Goal: Navigation & Orientation: Find specific page/section

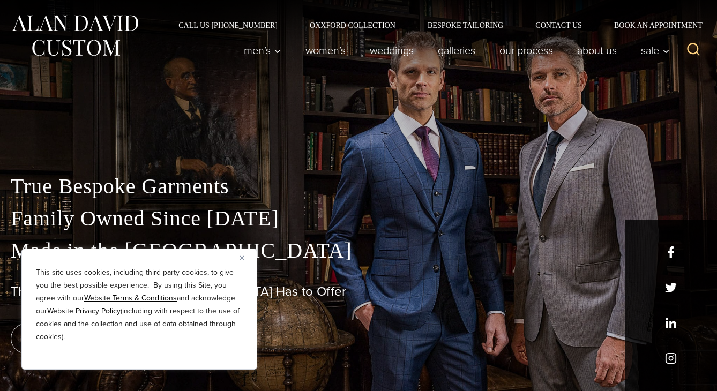
click at [243, 258] on img "Close" at bounding box center [241, 257] width 5 height 5
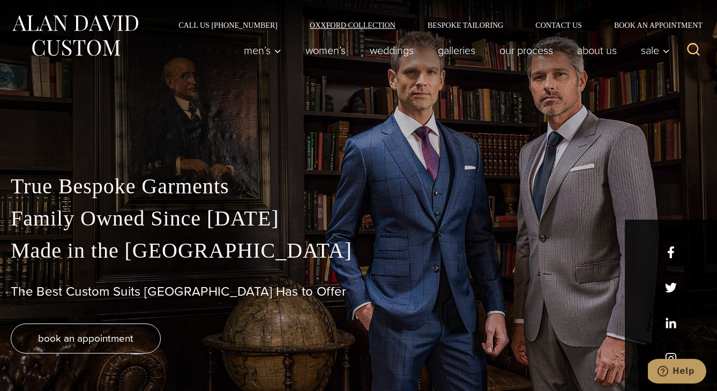
click at [351, 26] on link "Oxxford Collection" at bounding box center [352, 24] width 118 height 7
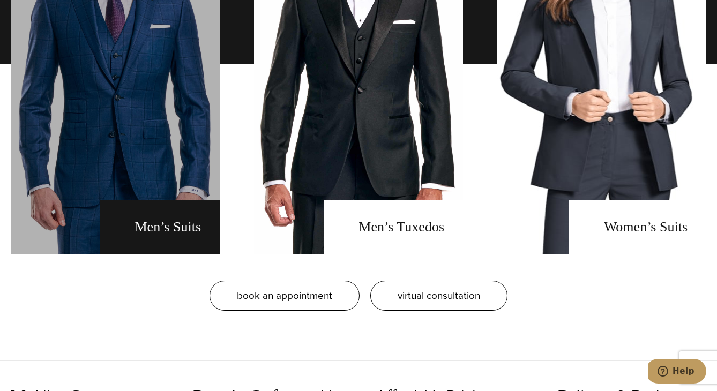
scroll to position [879, 0]
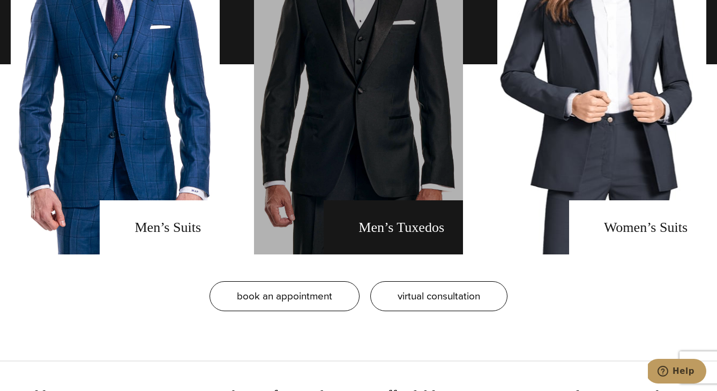
click at [347, 184] on link "men's tuxedos" at bounding box center [358, 64] width 209 height 380
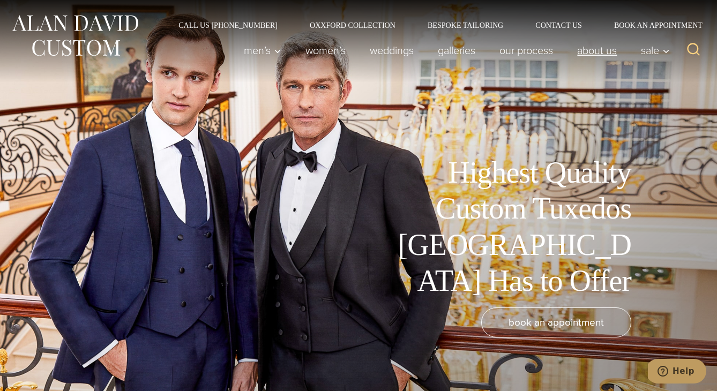
click at [593, 56] on link "About Us" at bounding box center [597, 50] width 64 height 21
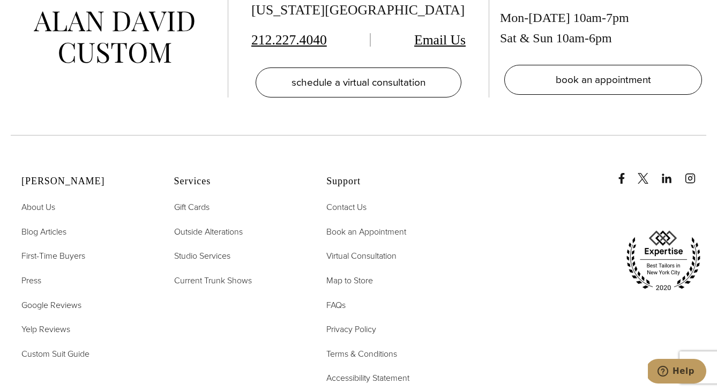
scroll to position [4488, 0]
click at [42, 201] on span "About Us" at bounding box center [38, 207] width 34 height 12
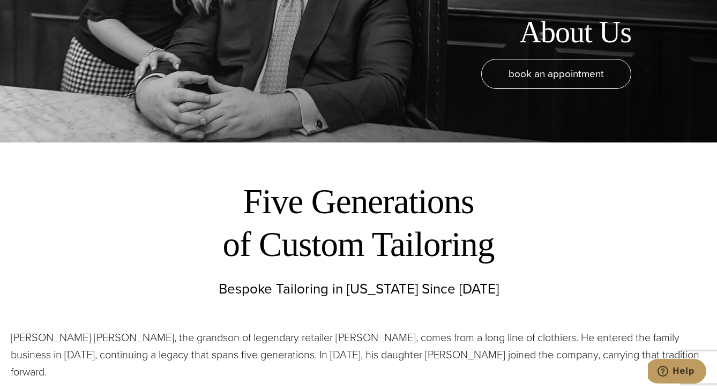
scroll to position [187, 0]
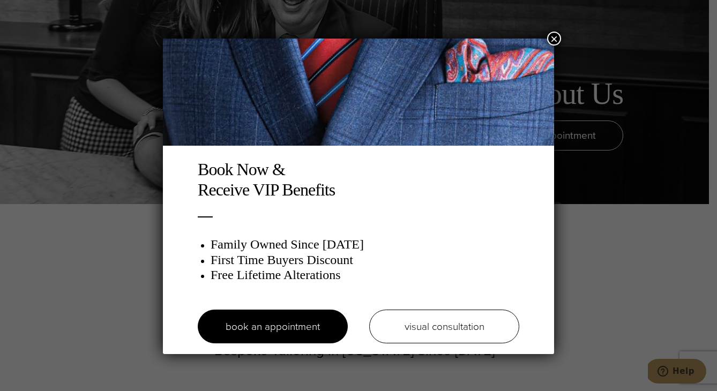
click at [560, 39] on button "×" at bounding box center [554, 39] width 14 height 14
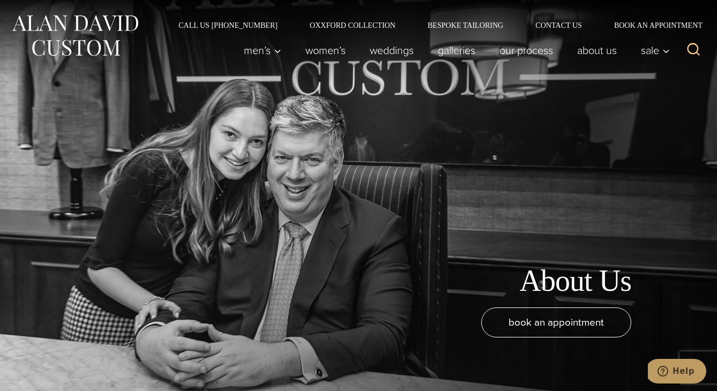
scroll to position [0, 0]
